Goal: Ask a question

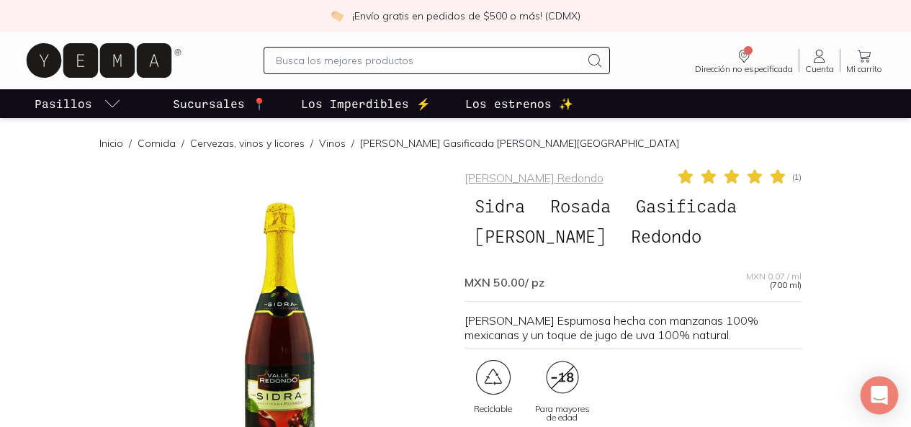
click at [871, 394] on div "Open Intercom Messenger" at bounding box center [880, 396] width 38 height 38
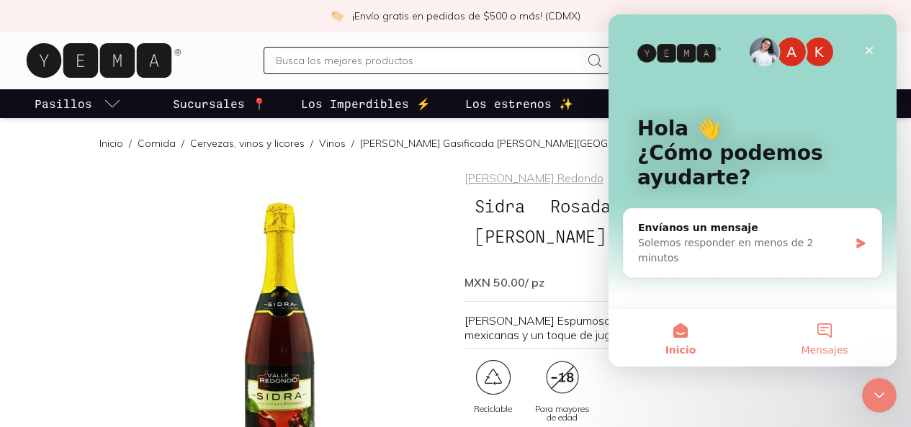
click at [823, 332] on button "Mensajes" at bounding box center [825, 338] width 144 height 58
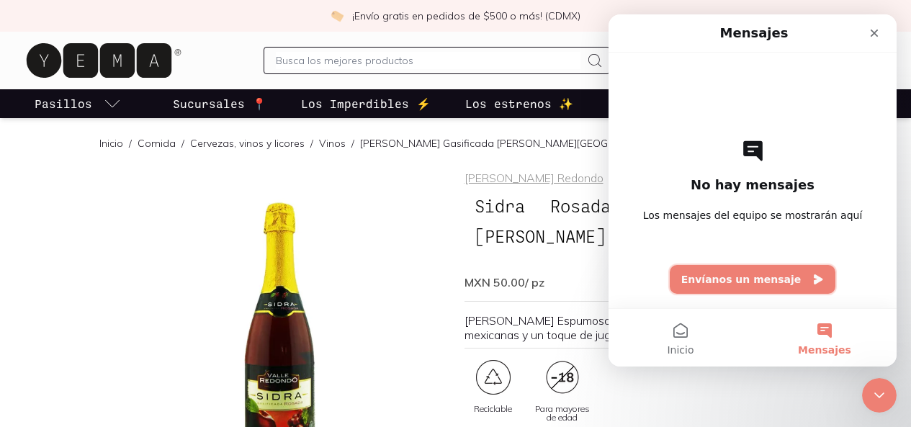
click at [797, 273] on button "Envíanos un mensaje" at bounding box center [753, 279] width 166 height 29
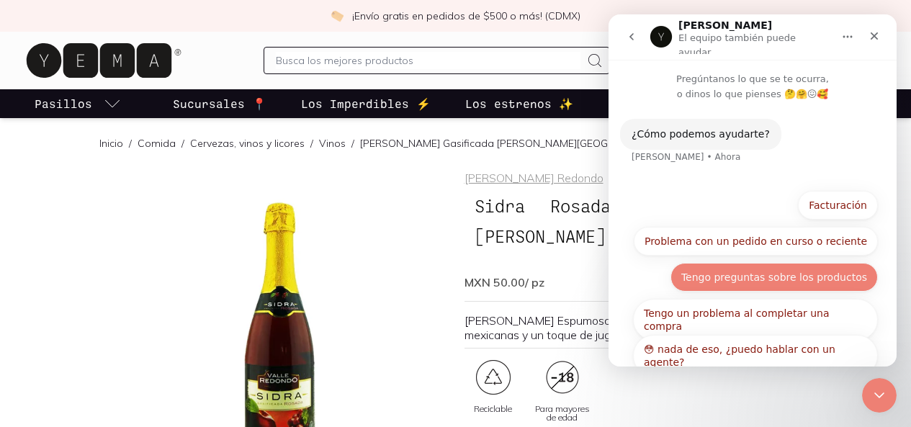
click at [756, 272] on button "Tengo preguntas sobre los productos" at bounding box center [774, 277] width 207 height 29
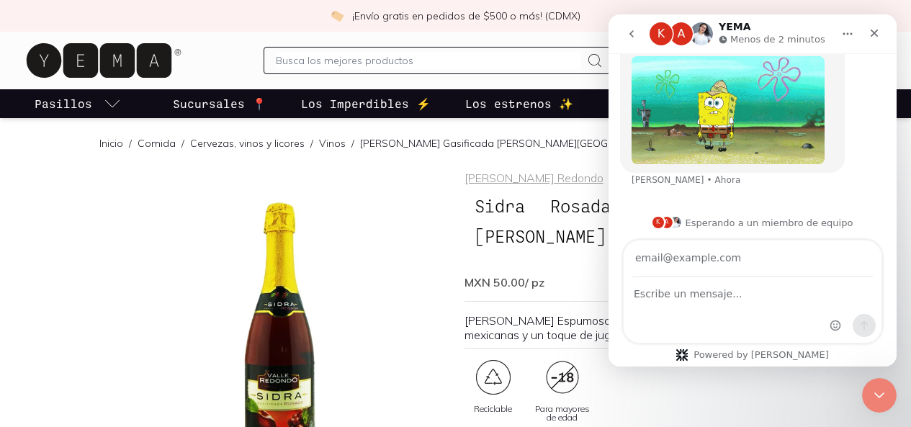
scroll to position [246, 0]
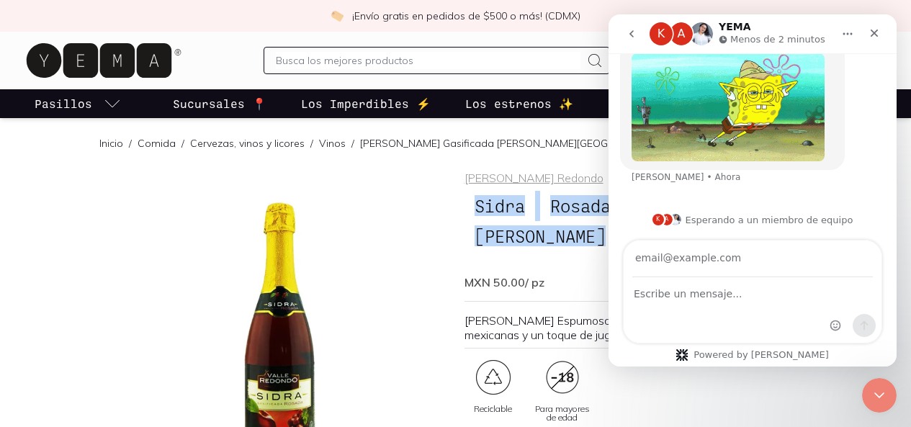
drag, startPoint x: 476, startPoint y: 205, endPoint x: 567, endPoint y: 239, distance: 97.1
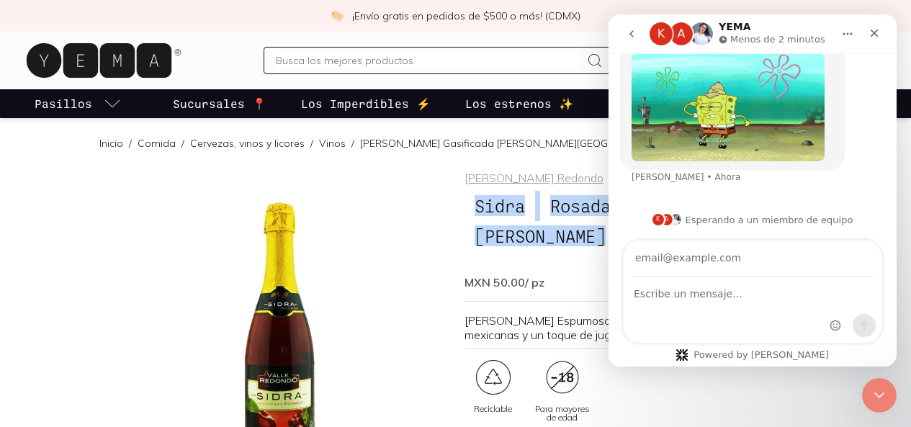
click at [567, 239] on h1 "[PERSON_NAME] Gasificada [PERSON_NAME][GEOGRAPHIC_DATA]" at bounding box center [633, 221] width 337 height 61
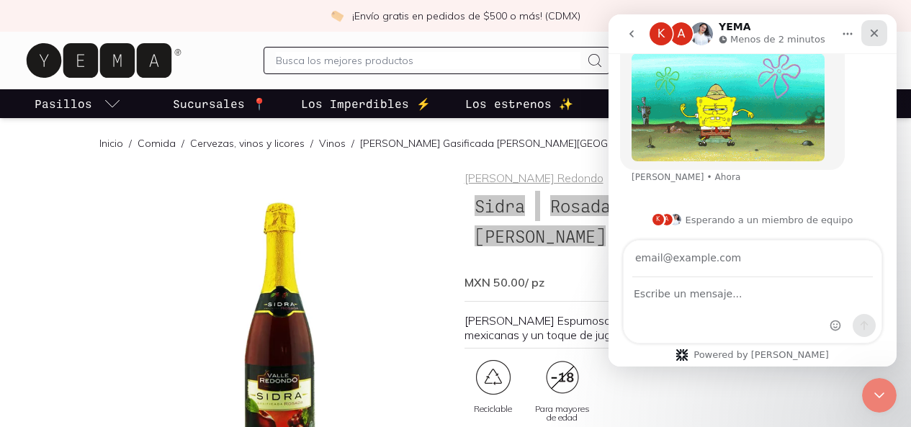
click at [877, 34] on icon "Cerrar" at bounding box center [875, 33] width 12 height 12
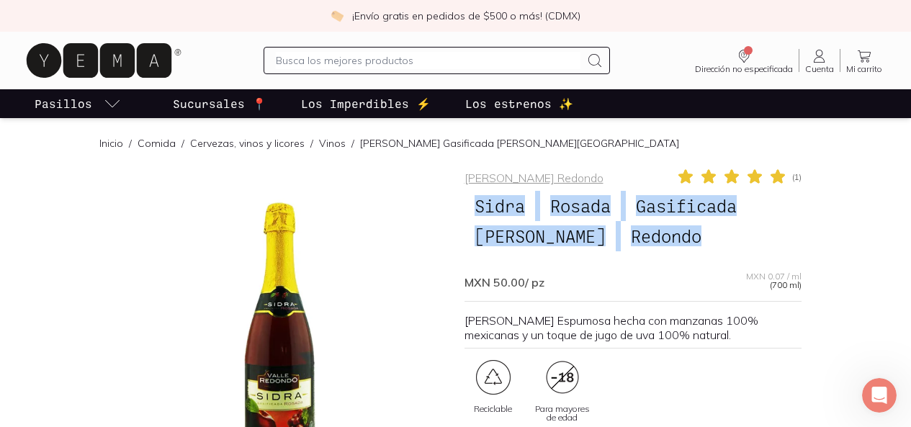
click at [477, 207] on span "Sidra" at bounding box center [500, 205] width 71 height 27
drag, startPoint x: 477, startPoint y: 207, endPoint x: 551, endPoint y: 232, distance: 78.1
click at [551, 232] on h1 "[PERSON_NAME] Gasificada [PERSON_NAME][GEOGRAPHIC_DATA]" at bounding box center [633, 221] width 337 height 61
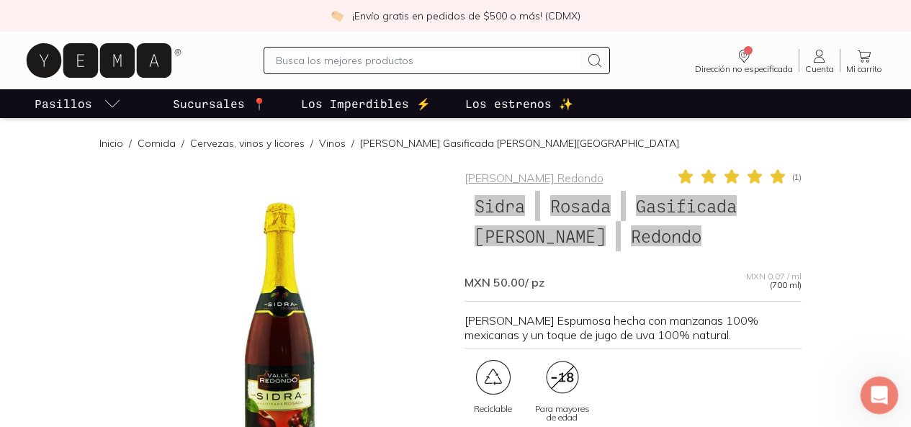
click at [881, 395] on icon "Abrir Intercom Messenger" at bounding box center [878, 394] width 24 height 24
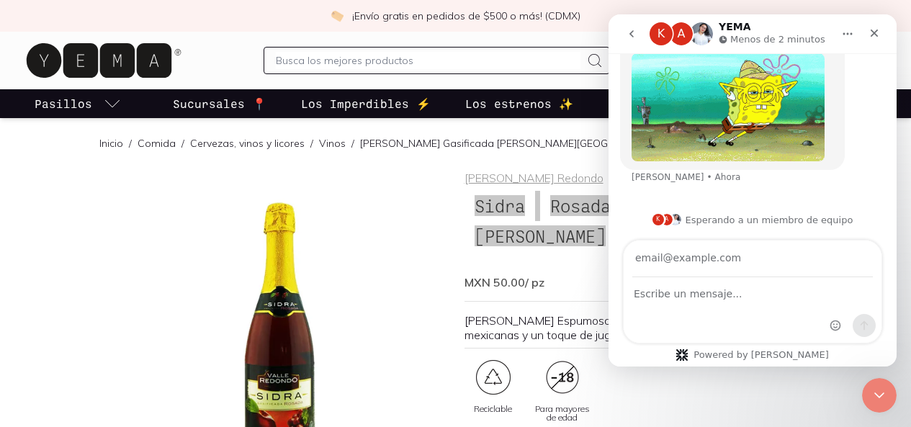
click at [753, 305] on div "Intercom Messenger" at bounding box center [753, 310] width 258 height 65
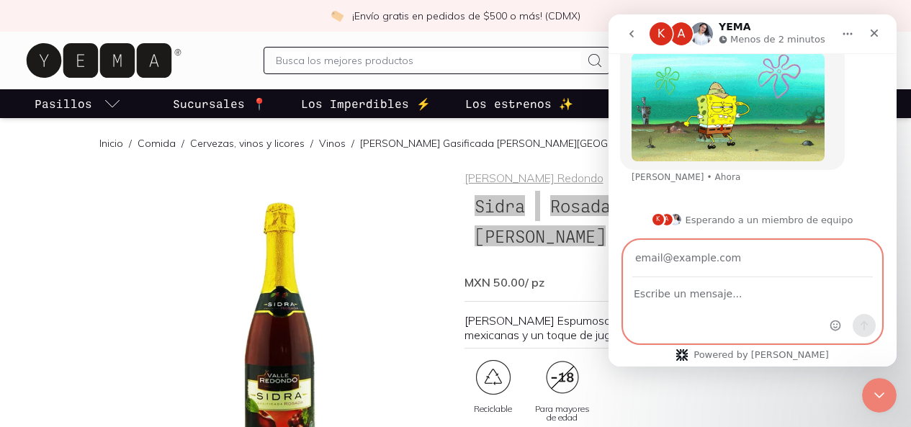
click at [743, 296] on textarea "Escribe un mensaje..." at bounding box center [753, 290] width 258 height 24
paste textarea "[PERSON_NAME] Gasificada [PERSON_NAME][GEOGRAPHIC_DATA]"
click at [632, 293] on textarea "[PERSON_NAME] Gasificada [PERSON_NAME][GEOGRAPHIC_DATA]" at bounding box center [753, 297] width 258 height 39
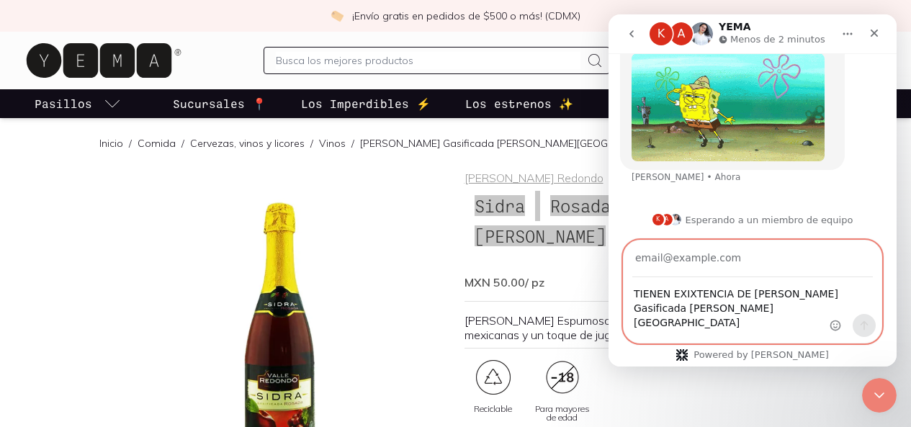
type textarea "TIENEN EXIXTENCIA DE [PERSON_NAME] Gasificada [PERSON_NAME][GEOGRAPHIC_DATA]"
click at [637, 259] on input "Su correo electrónico" at bounding box center [752, 259] width 241 height 37
type input "[EMAIL_ADDRESS][DOMAIN_NAME]"
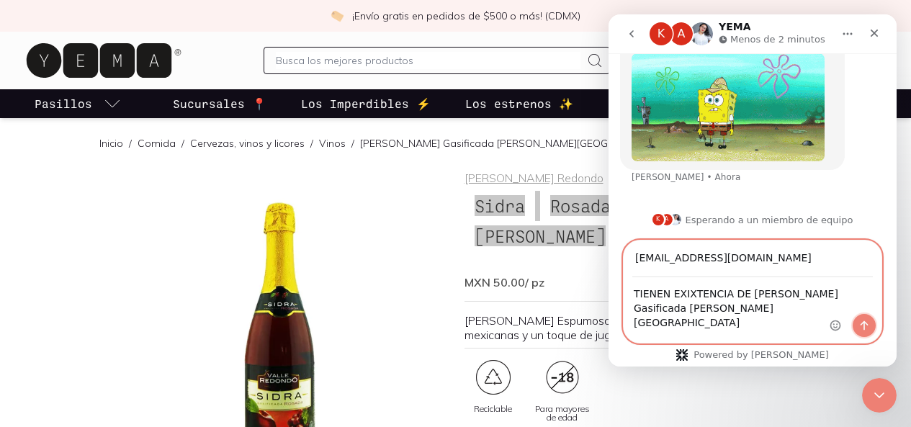
click at [867, 324] on icon "Enviar un mensaje…" at bounding box center [865, 325] width 8 height 9
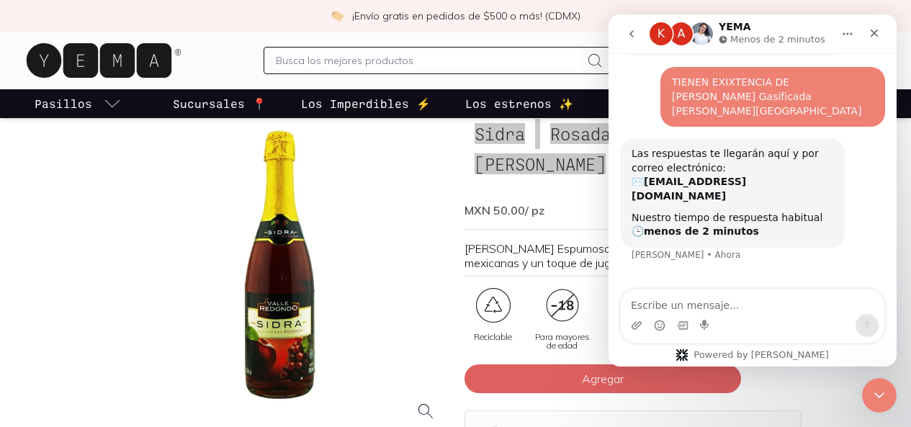
scroll to position [144, 0]
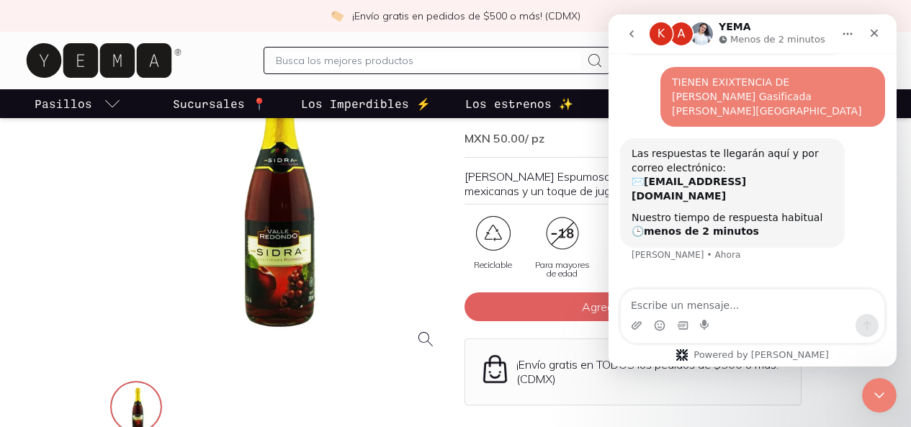
click at [411, 160] on div at bounding box center [278, 192] width 337 height 337
click at [876, 34] on icon "Cerrar" at bounding box center [875, 33] width 12 height 12
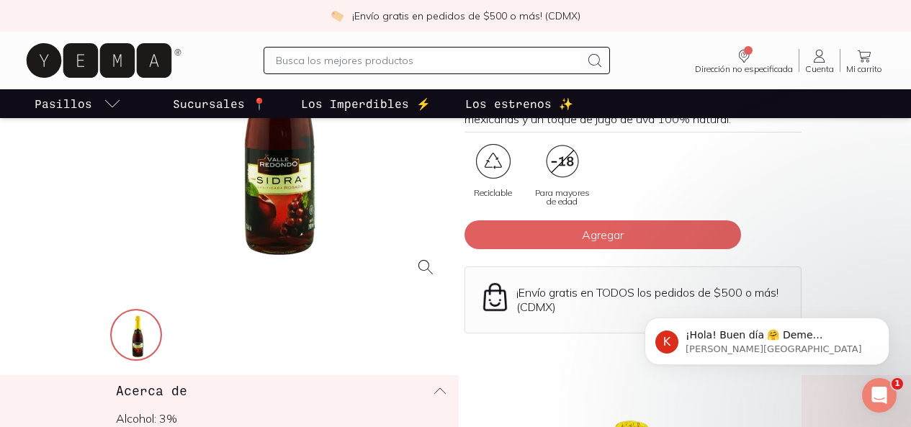
scroll to position [418, 0]
click at [786, 336] on span "¡Hola! Buen día 🤗 Deme oportunidad de validar la información" at bounding box center [755, 349] width 138 height 40
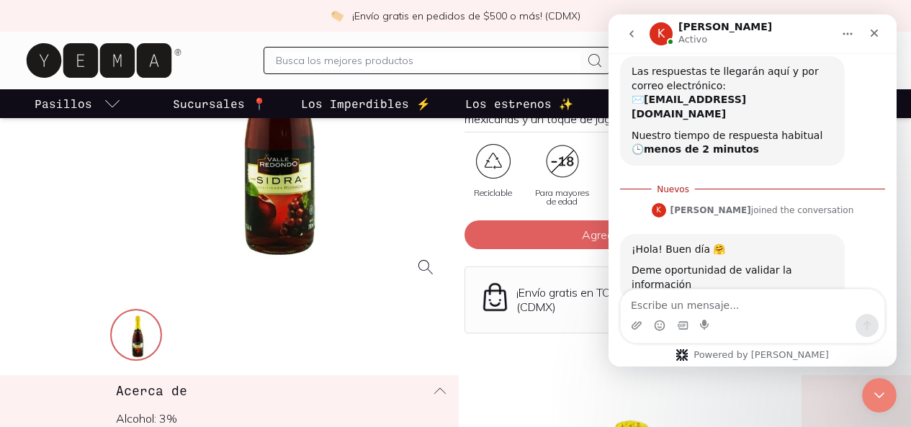
scroll to position [442, 0]
click at [764, 307] on textarea "Escribe un mensaje..." at bounding box center [753, 302] width 264 height 24
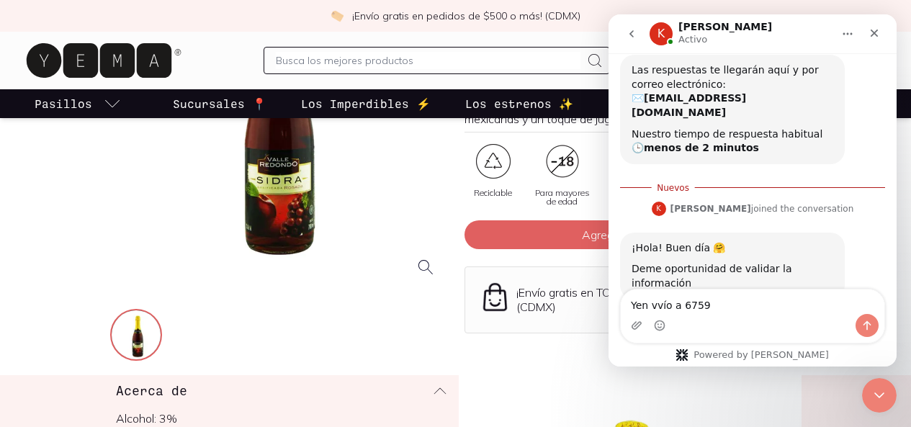
type textarea "Yen vvío a 67590"
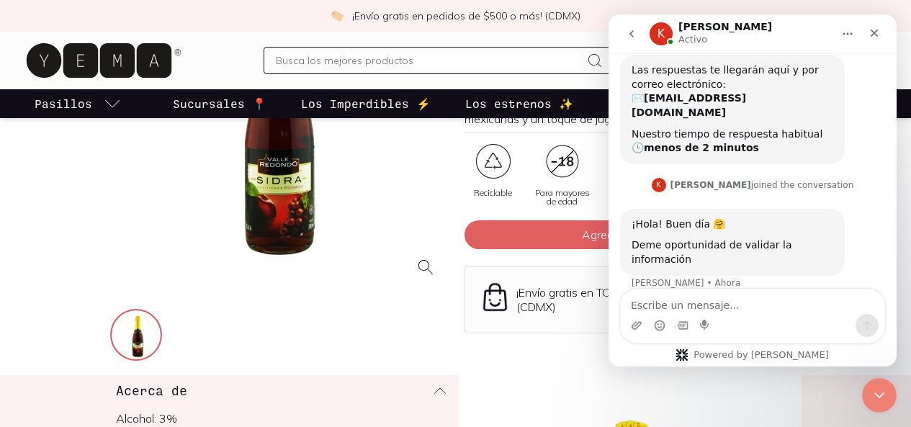
scroll to position [460, 0]
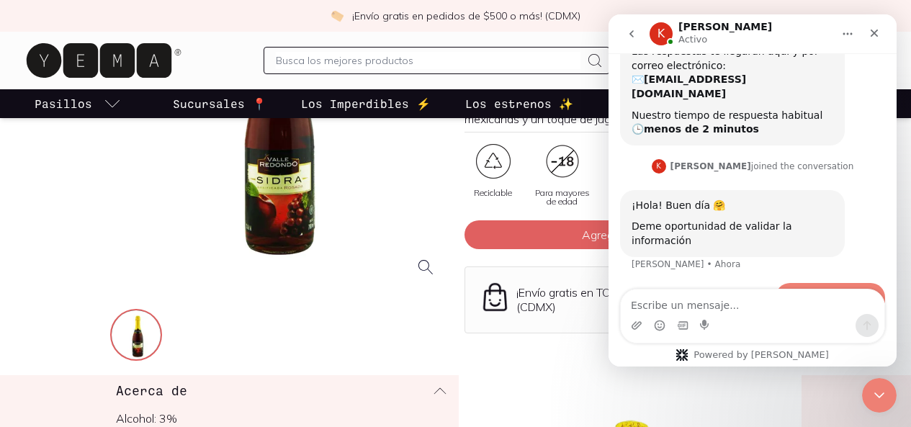
click at [347, 207] on div at bounding box center [278, 120] width 337 height 337
click at [880, 32] on icon "Cerrar" at bounding box center [875, 33] width 12 height 12
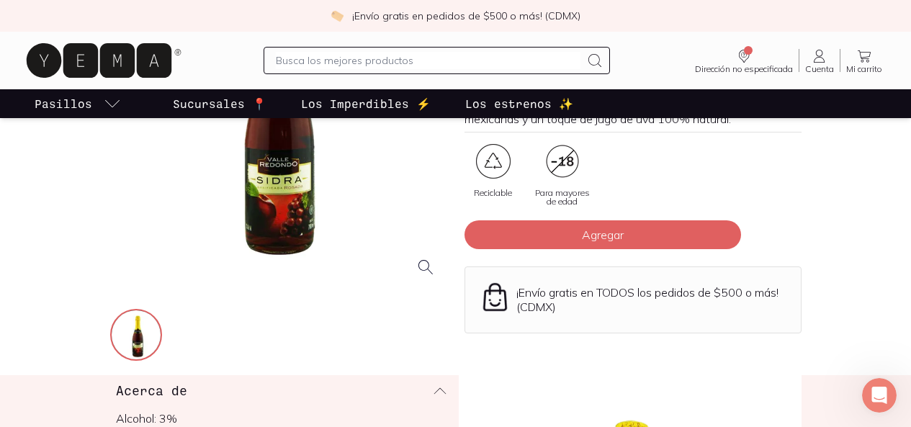
scroll to position [0, 0]
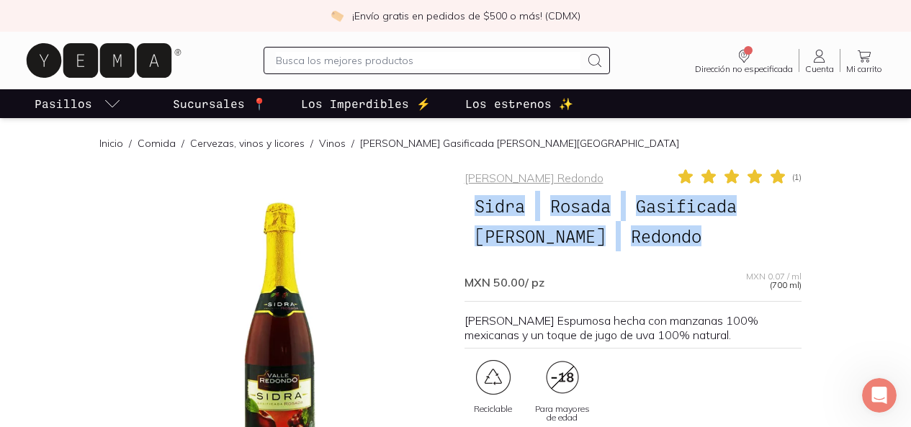
click at [245, 104] on p "Sucursales 📍" at bounding box center [220, 103] width 94 height 17
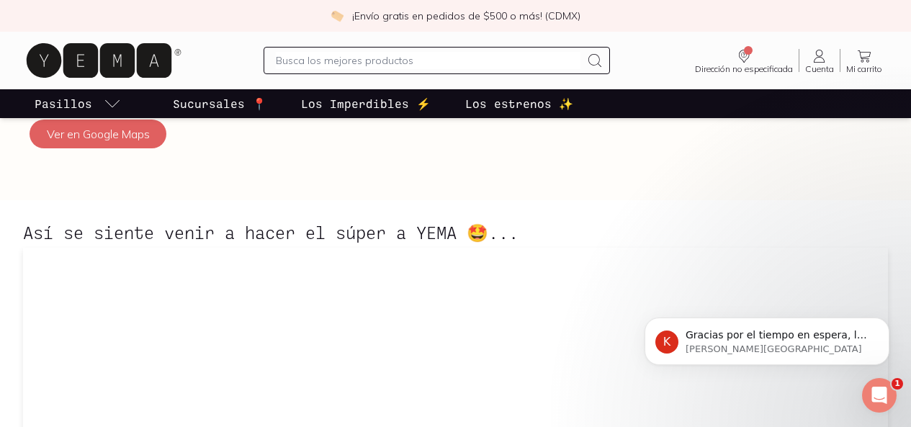
scroll to position [937, 0]
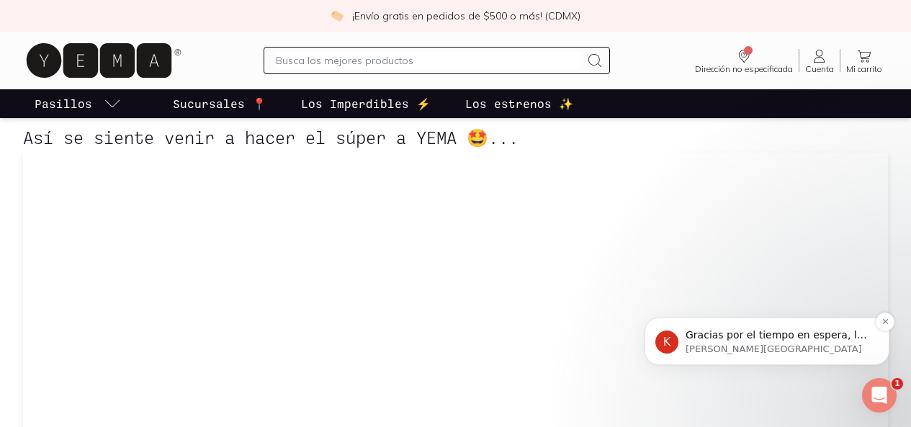
click at [726, 336] on span "Gracias por el tiempo en espera, le comento que por el momento la [PERSON_NAME]…" at bounding box center [777, 377] width 182 height 97
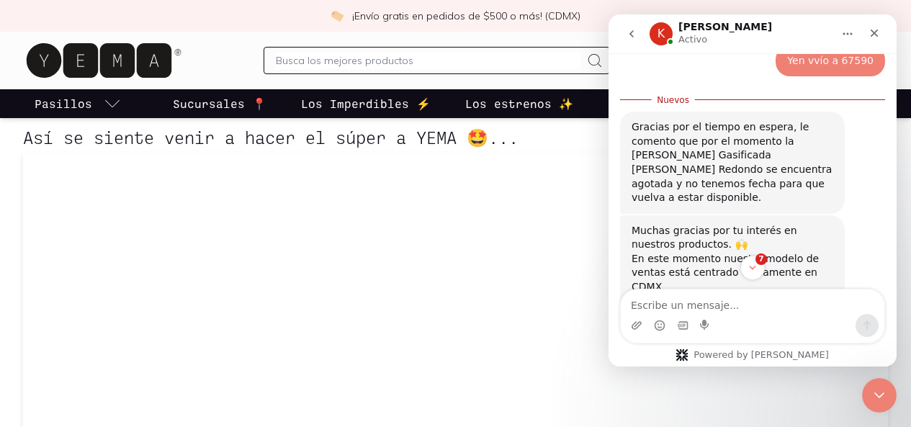
scroll to position [756, 0]
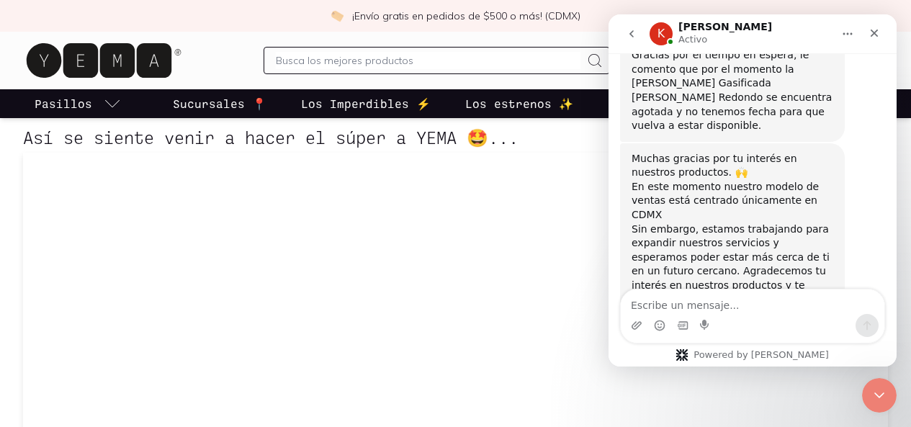
click at [730, 315] on div "Intercom Messenger" at bounding box center [753, 325] width 264 height 23
click at [683, 303] on textarea "Escribe un mensaje..." at bounding box center [753, 302] width 264 height 24
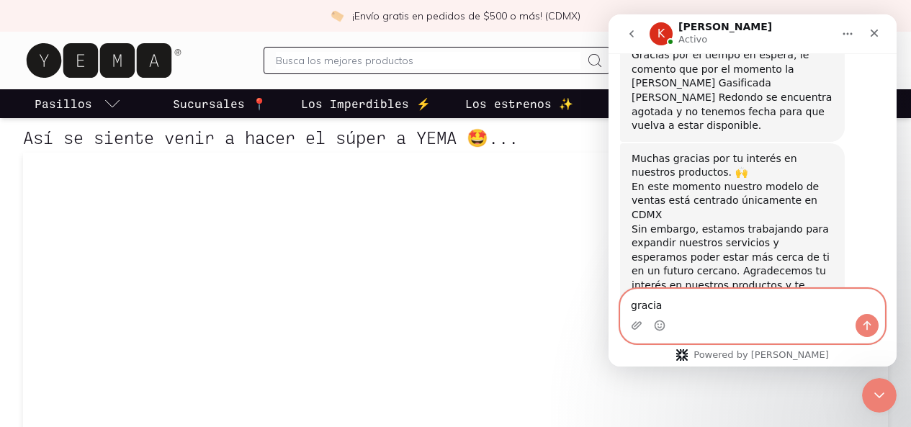
type textarea "gracias"
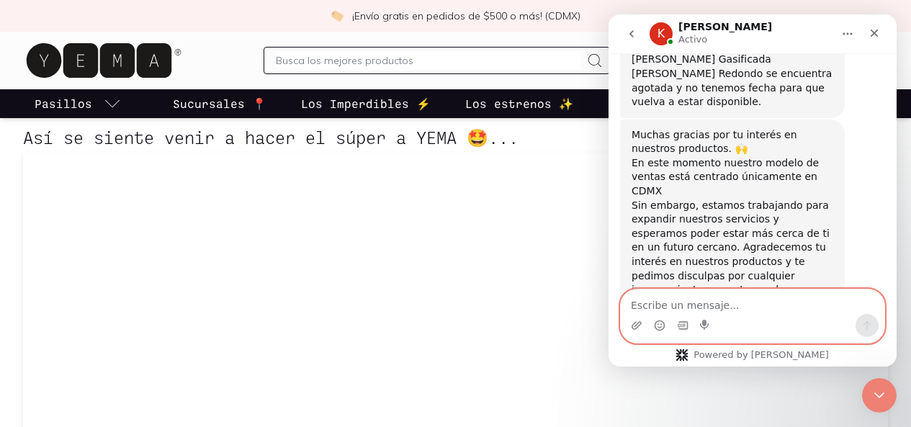
scroll to position [777, 0]
